Goal: Task Accomplishment & Management: Manage account settings

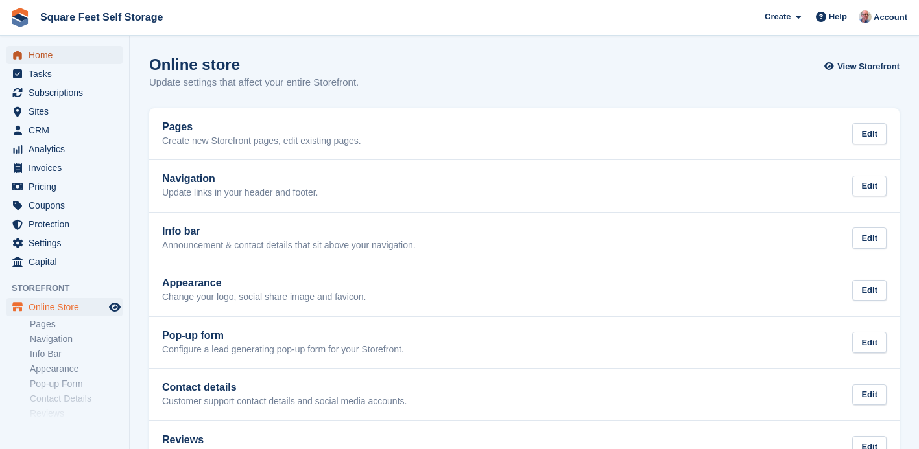
click at [49, 52] on span "Home" at bounding box center [68, 55] width 78 height 18
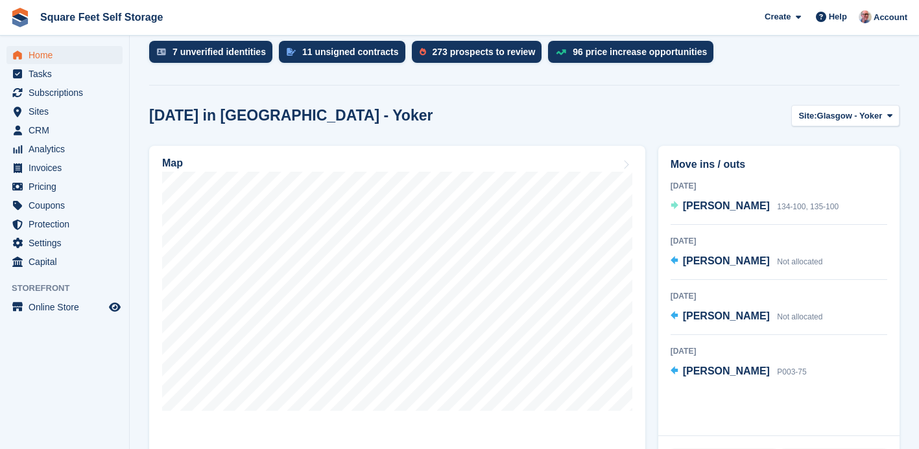
scroll to position [325, 0]
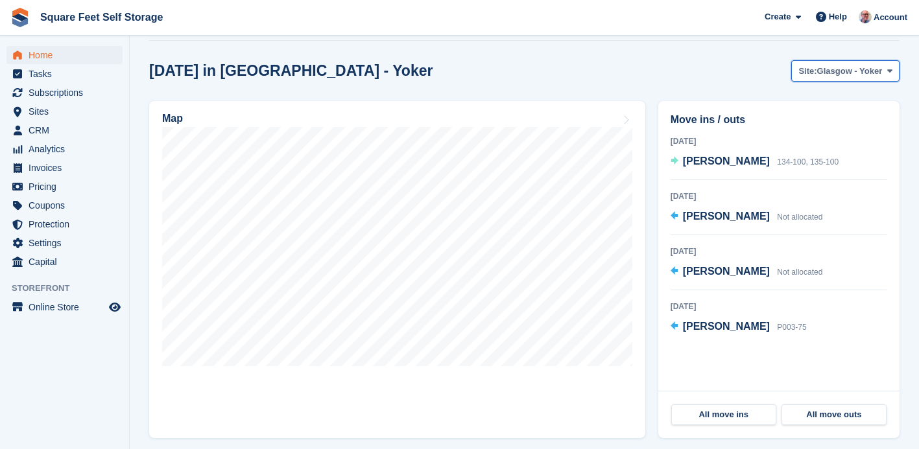
click at [827, 75] on span "Glasgow - Yoker" at bounding box center [849, 71] width 65 height 13
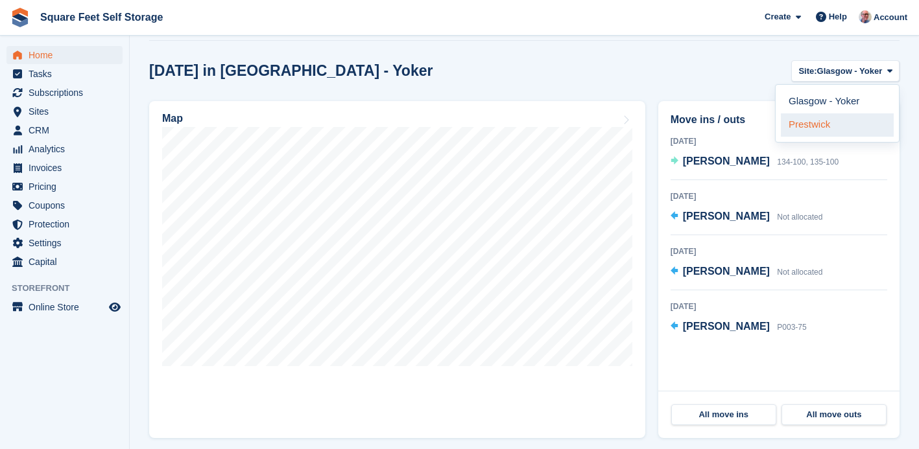
click at [810, 132] on link "Prestwick" at bounding box center [837, 124] width 113 height 23
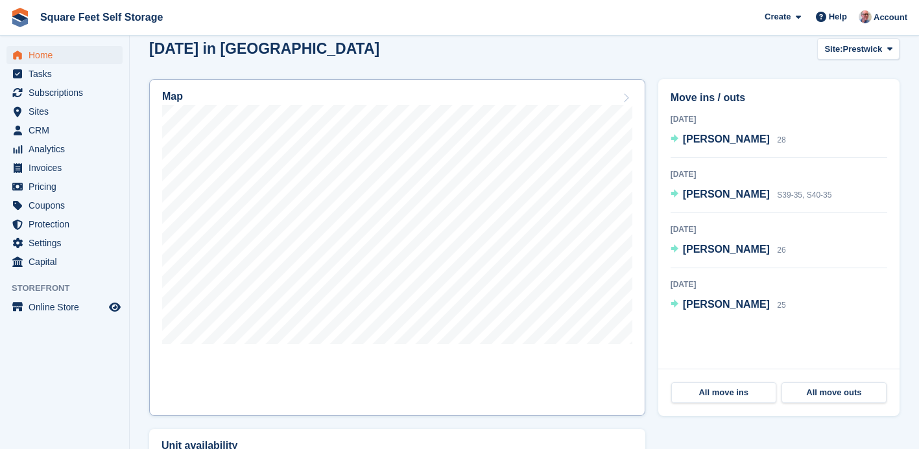
scroll to position [348, 0]
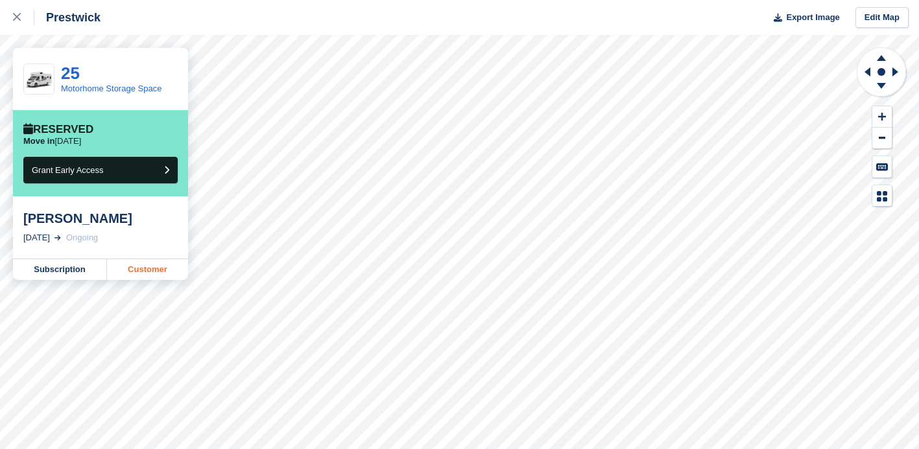
click at [128, 276] on link "Customer" at bounding box center [147, 269] width 81 height 21
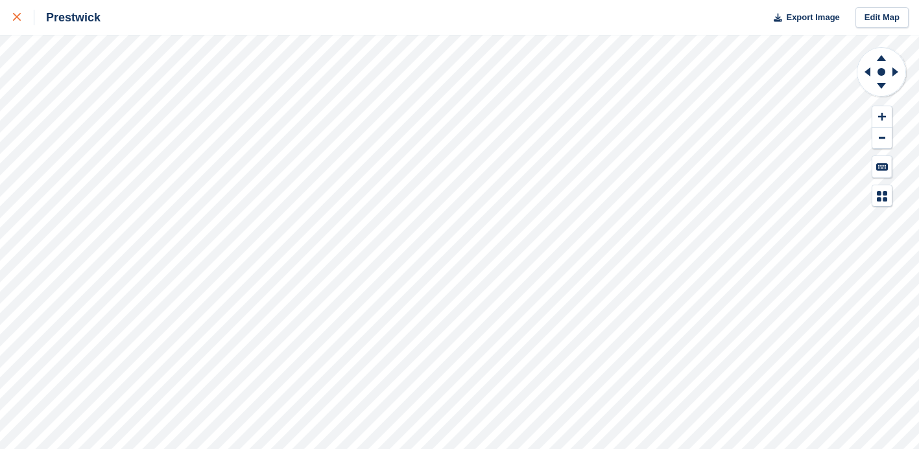
click at [14, 14] on icon at bounding box center [17, 17] width 8 height 8
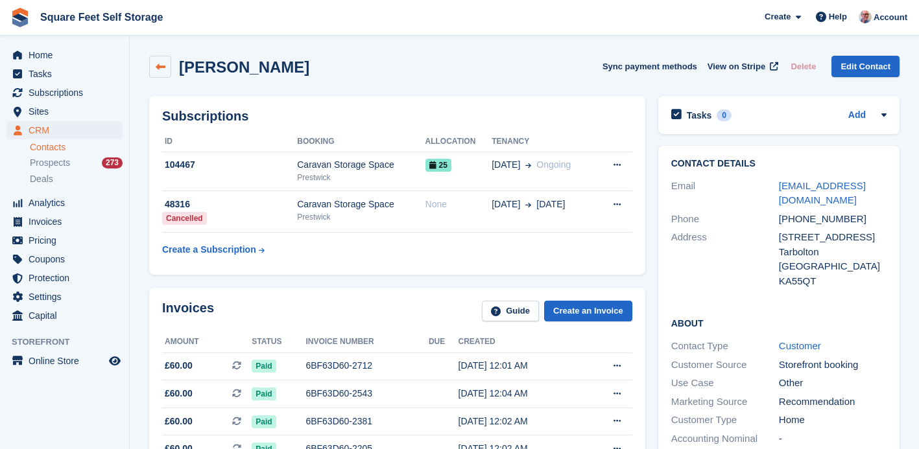
click at [161, 64] on icon at bounding box center [161, 67] width 10 height 10
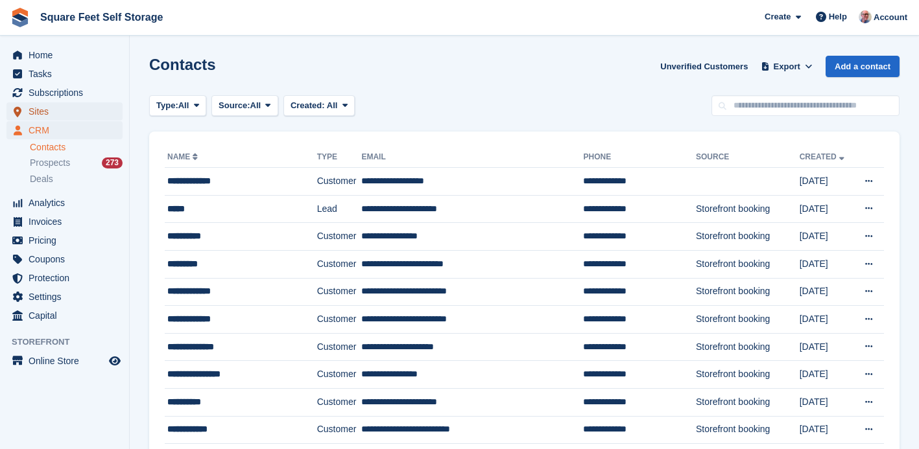
click at [48, 113] on span "Sites" at bounding box center [68, 111] width 78 height 18
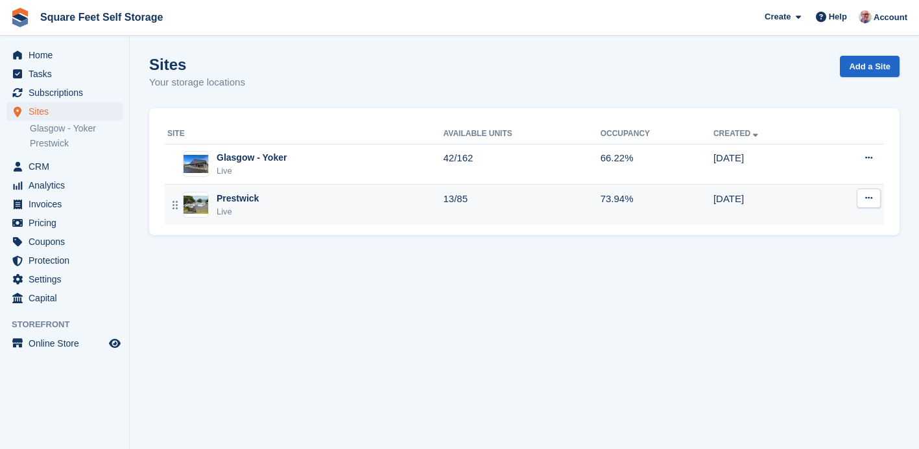
click at [254, 199] on div "Prestwick" at bounding box center [238, 199] width 42 height 14
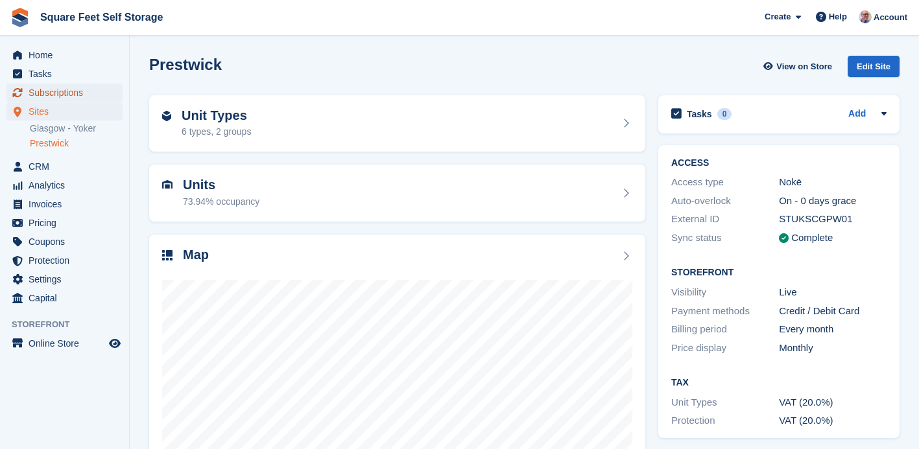
click at [97, 89] on span "Subscriptions" at bounding box center [68, 93] width 78 height 18
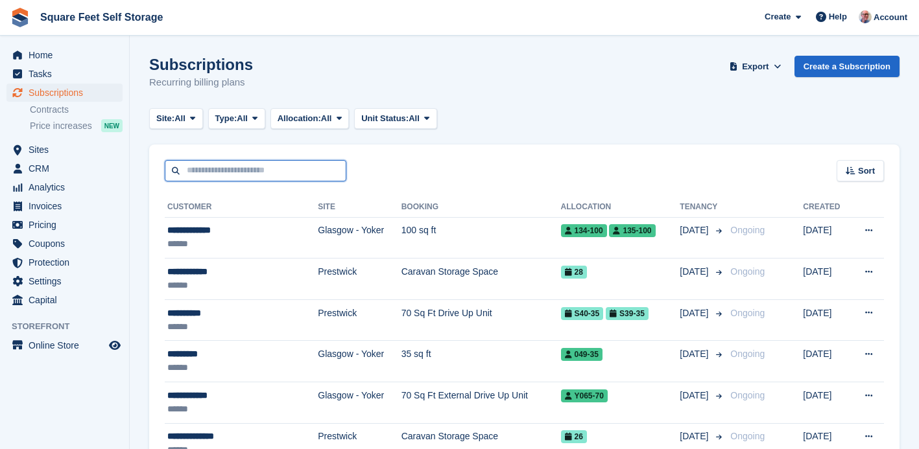
click at [208, 170] on input "text" at bounding box center [256, 170] width 182 height 21
type input "*****"
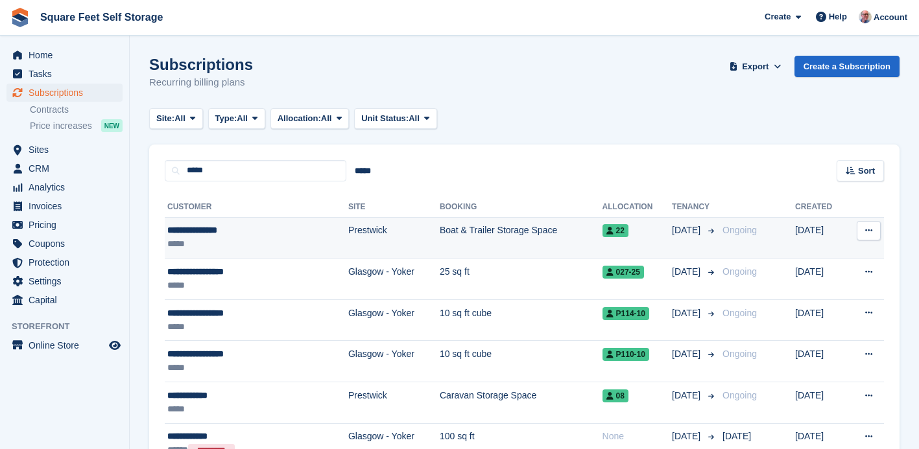
click at [490, 235] on td "Boat & Trailer Storage Space" at bounding box center [521, 238] width 163 height 42
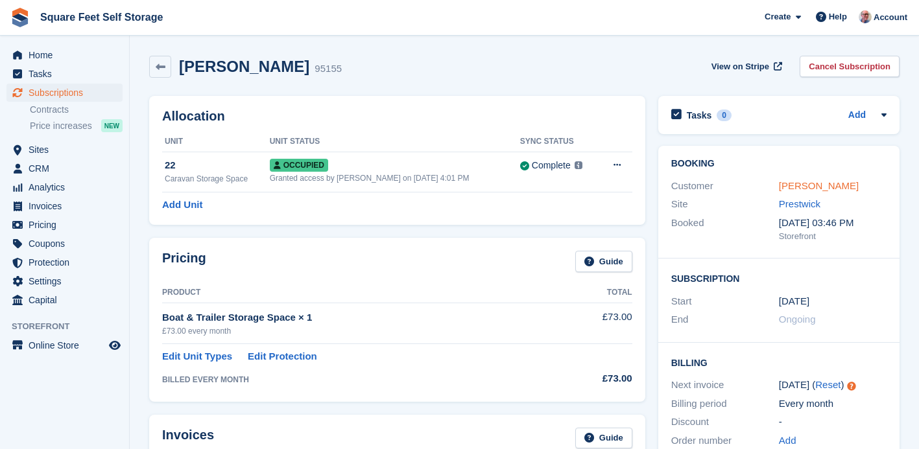
click at [799, 188] on link "Colin Alexander" at bounding box center [819, 185] width 80 height 11
